Goal: Find contact information: Find contact information

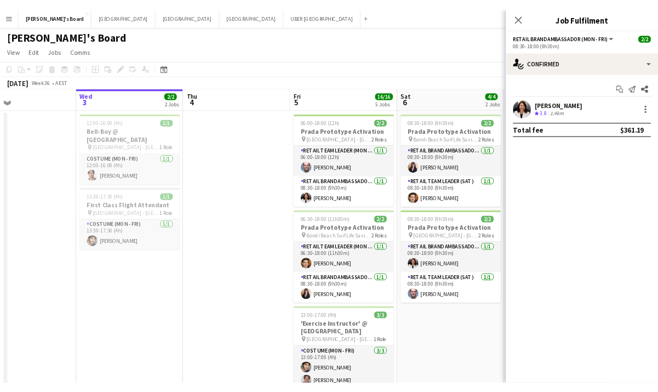
scroll to position [0, 301]
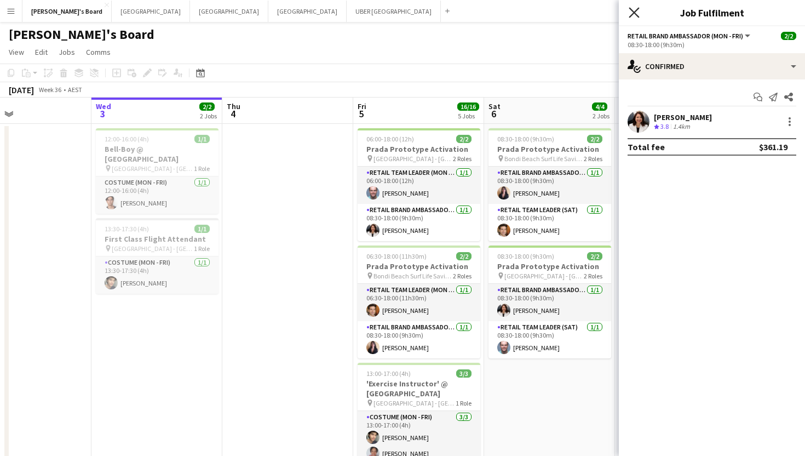
click at [634, 12] on icon at bounding box center [634, 12] width 10 height 10
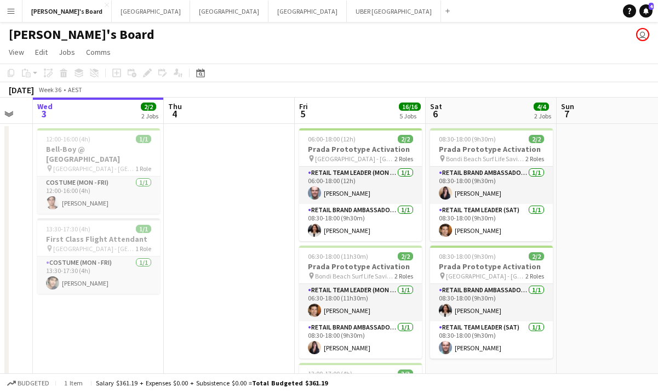
scroll to position [0, 389]
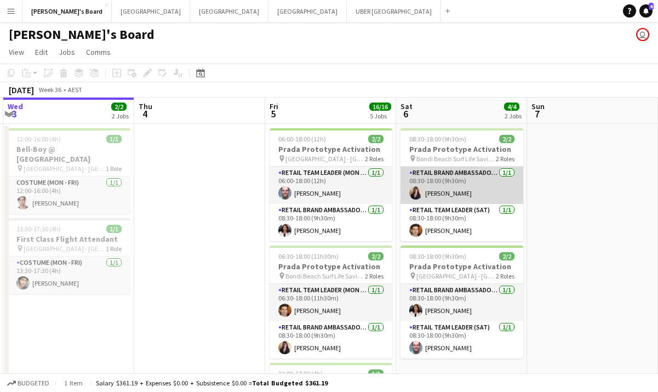
click at [447, 198] on app-card-role "RETAIL Brand Ambassador ([DATE]) [DATE] 08:30-18:00 (9h30m) [PERSON_NAME]" at bounding box center [461, 185] width 123 height 37
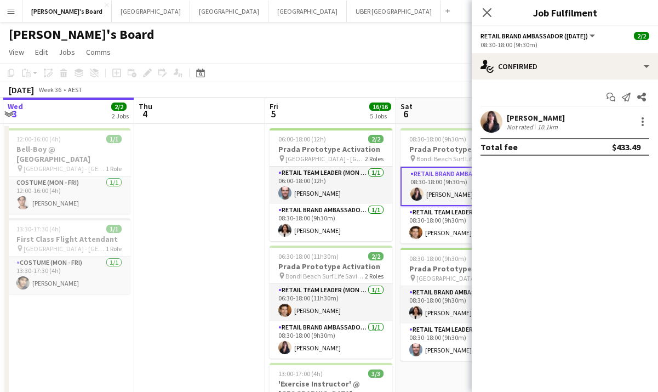
click at [525, 119] on div "[PERSON_NAME]" at bounding box center [536, 118] width 58 height 10
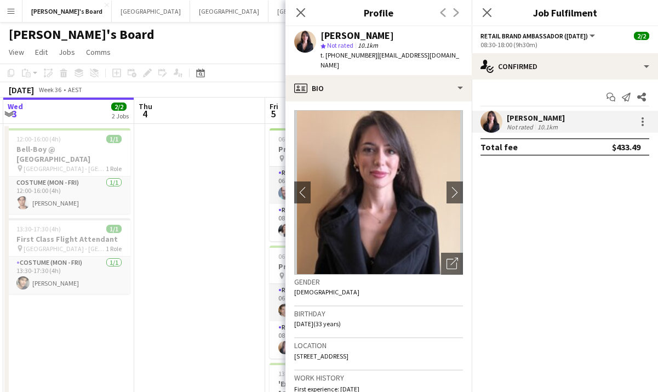
drag, startPoint x: 369, startPoint y: 58, endPoint x: 336, endPoint y: 54, distance: 33.2
click at [336, 54] on div "t. [PHONE_NUMBER] | [EMAIL_ADDRESS][DOMAIN_NAME]" at bounding box center [391, 60] width 142 height 20
copy span "0405498241"
click at [485, 12] on icon "Close pop-in" at bounding box center [486, 12] width 10 height 10
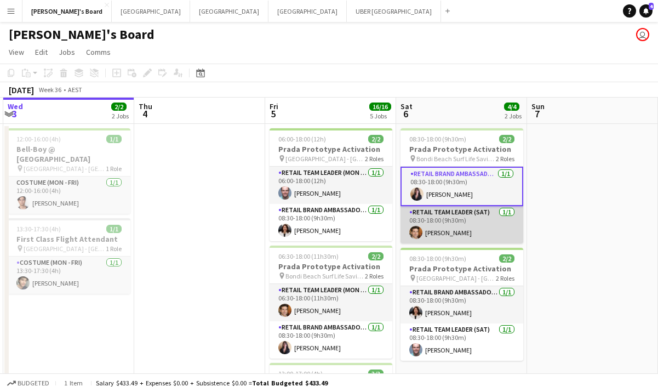
click at [443, 232] on app-card-role "RETAIL Team Leader (Sat) [DATE] 08:30-18:00 (9h30m) [PERSON_NAME]" at bounding box center [461, 224] width 123 height 37
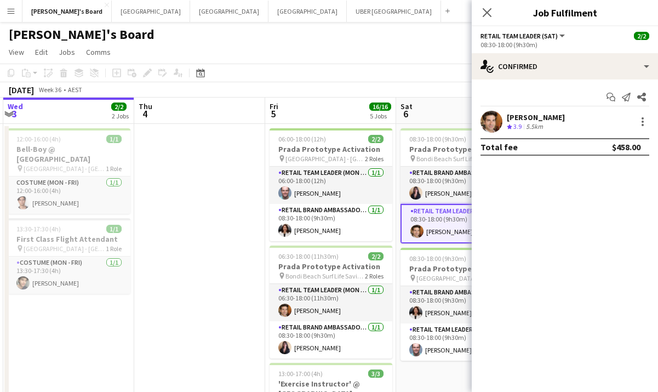
click at [524, 116] on div "[PERSON_NAME]" at bounding box center [536, 117] width 58 height 10
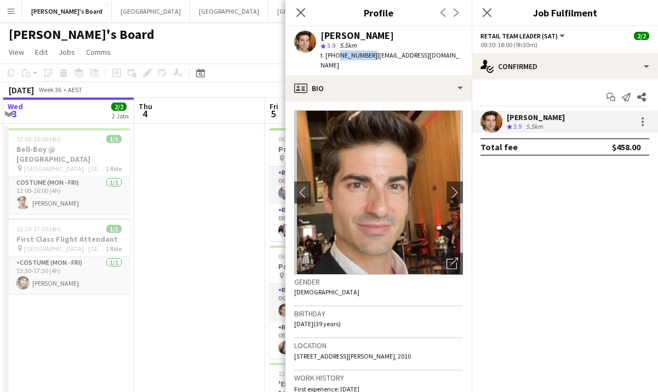
drag, startPoint x: 366, startPoint y: 55, endPoint x: 336, endPoint y: 56, distance: 30.1
click at [336, 56] on div "t. [PHONE_NUMBER] | [EMAIL_ADDRESS][DOMAIN_NAME]" at bounding box center [391, 60] width 142 height 20
copy span "416938727"
click at [487, 12] on icon at bounding box center [486, 12] width 10 height 10
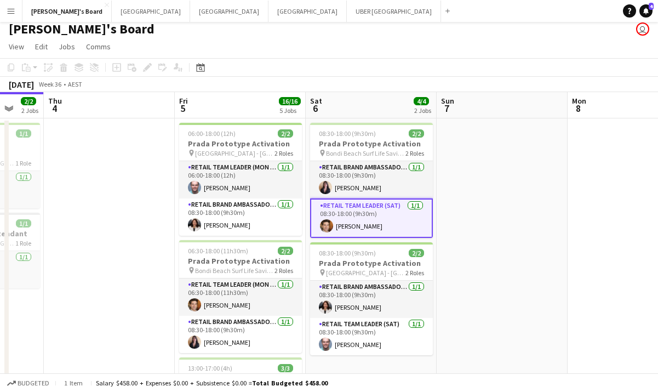
scroll to position [0, 0]
